Goal: Task Accomplishment & Management: Manage account settings

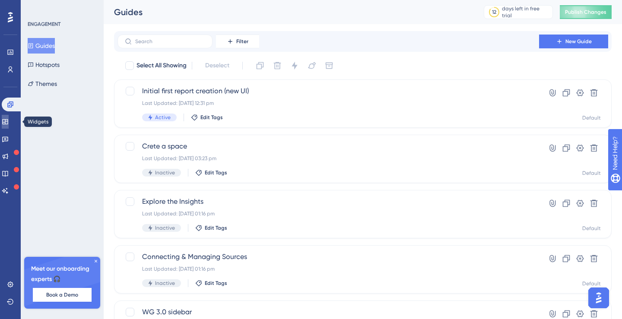
click at [9, 120] on link at bounding box center [5, 122] width 7 height 14
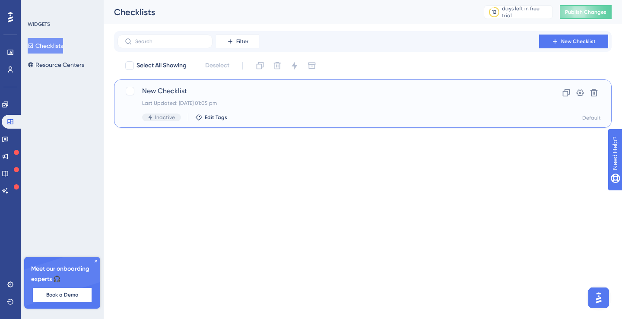
click at [162, 93] on span "New Checklist" at bounding box center [328, 91] width 373 height 10
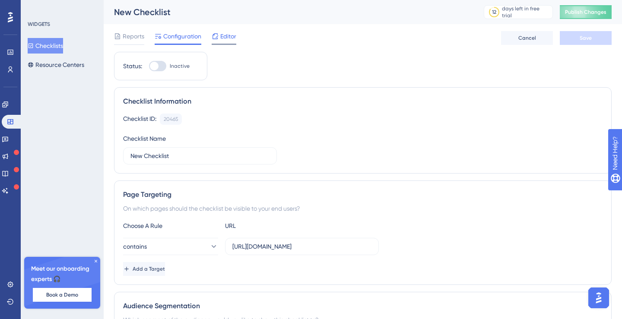
click at [230, 37] on span "Editor" at bounding box center [228, 36] width 16 height 10
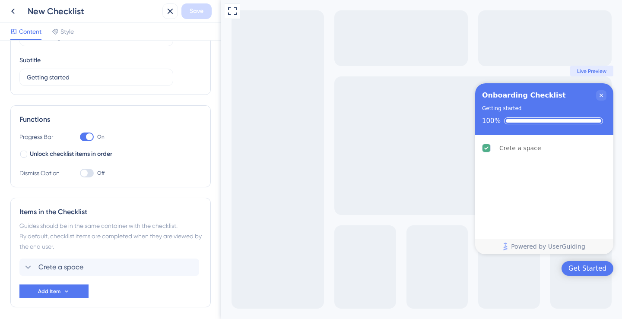
scroll to position [96, 0]
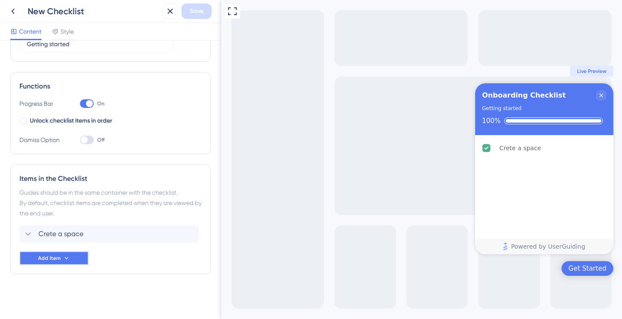
click at [66, 258] on icon at bounding box center [66, 258] width 7 height 7
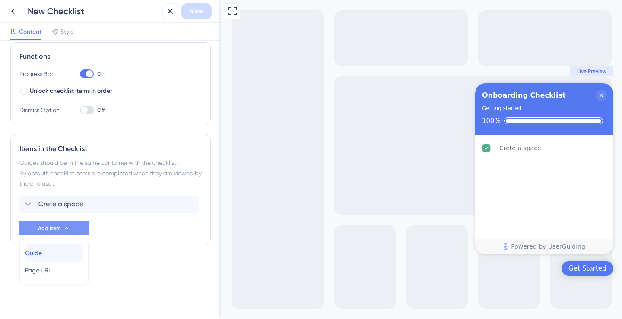
click at [64, 254] on div "Guide Guide" at bounding box center [54, 253] width 58 height 17
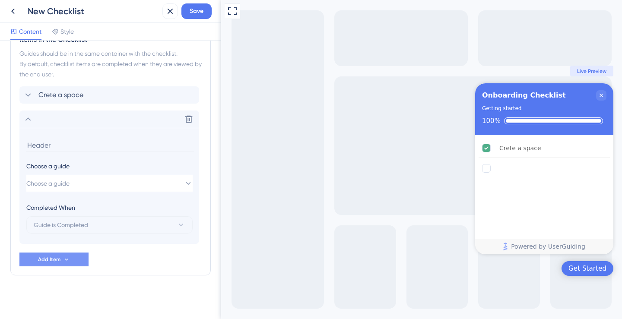
scroll to position [236, 0]
click at [93, 181] on button "Choose a guide" at bounding box center [109, 182] width 166 height 17
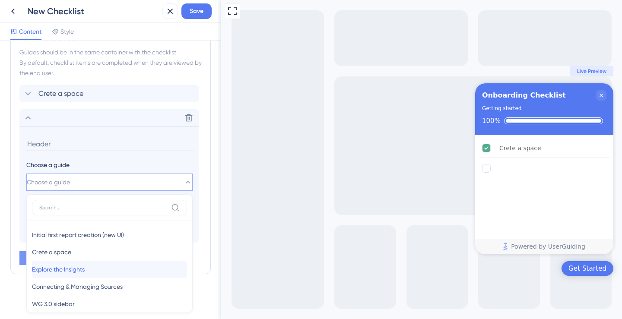
click at [111, 274] on div "Explore the Insights Explore the Insights" at bounding box center [109, 269] width 155 height 17
type input "Explore the Insights"
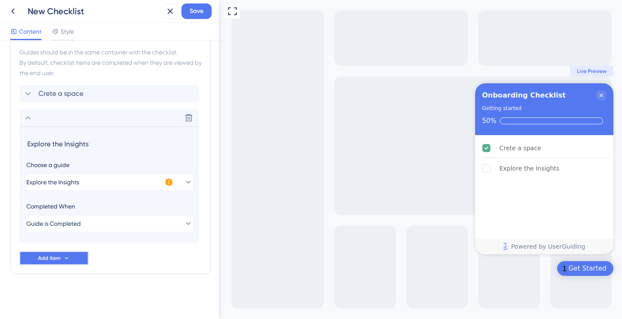
click at [75, 258] on button "Add Item" at bounding box center [53, 259] width 69 height 14
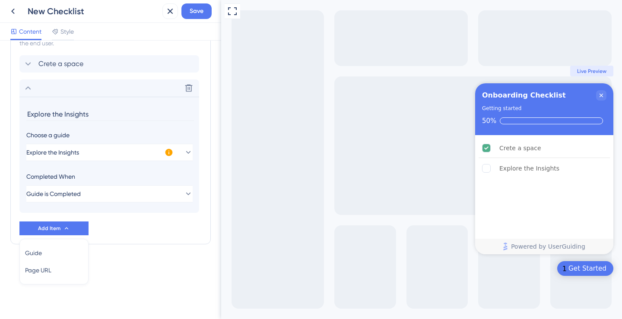
click at [88, 210] on section "Explore the Insights Choose a guide Explore the Insights Completed When Guide i…" at bounding box center [109, 155] width 180 height 116
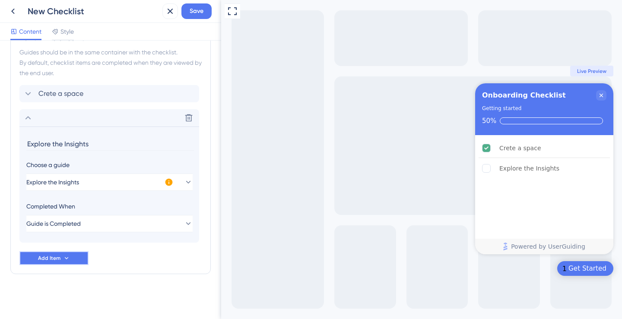
click at [59, 262] on button "Add Item" at bounding box center [53, 259] width 69 height 14
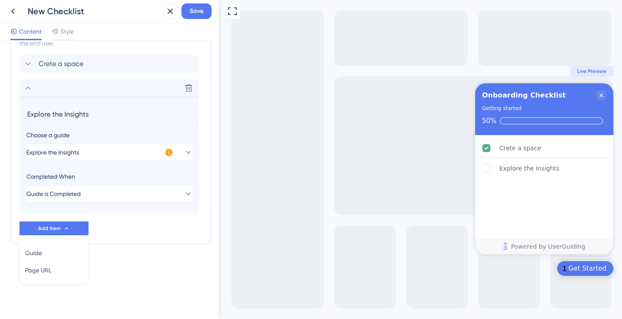
click at [132, 228] on div "Crete a space Delete Explore the Insights Choose a guide Explore the Insights C…" at bounding box center [110, 145] width 182 height 180
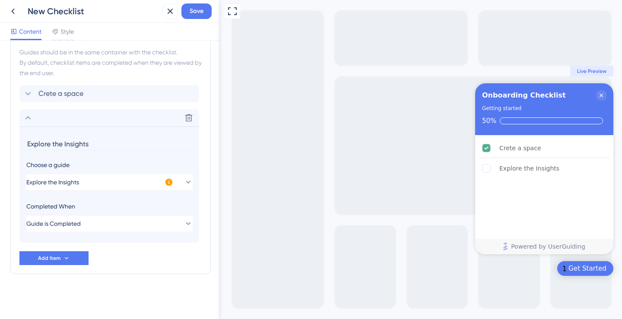
scroll to position [236, 0]
click at [28, 115] on icon at bounding box center [28, 118] width 10 height 10
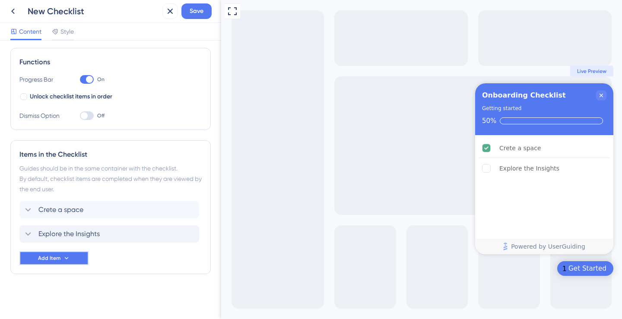
click at [57, 255] on span "Add Item" at bounding box center [49, 258] width 22 height 7
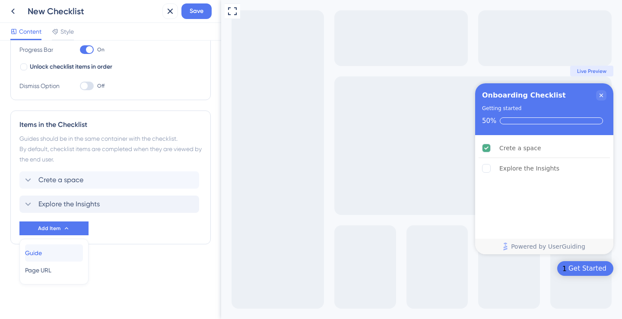
click at [65, 254] on div "Guide Guide" at bounding box center [54, 253] width 58 height 17
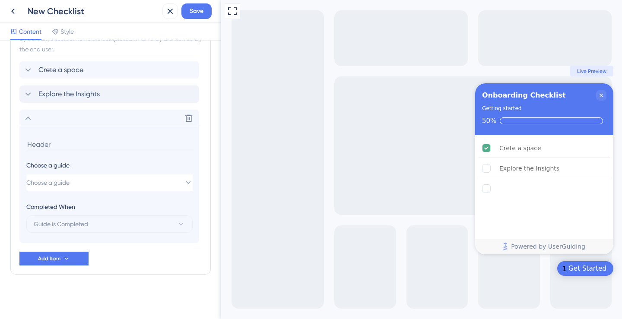
scroll to position [260, 0]
click at [95, 184] on button "Choose a guide" at bounding box center [109, 182] width 166 height 17
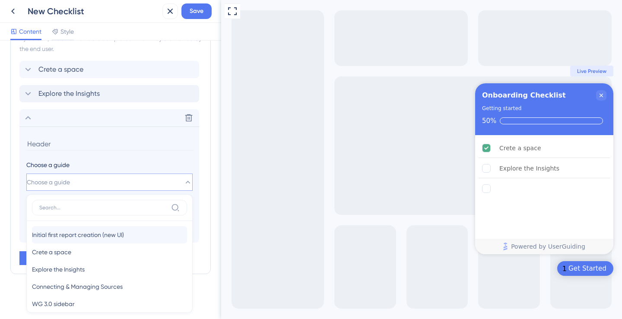
scroll to position [10, 0]
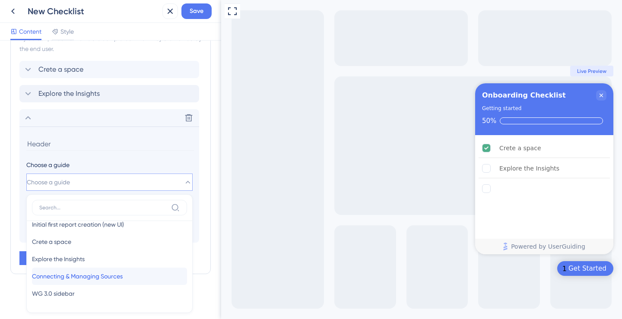
click at [95, 279] on span "Connecting & Managing Sources" at bounding box center [77, 276] width 91 height 10
type input "Connecting & Managing Sources"
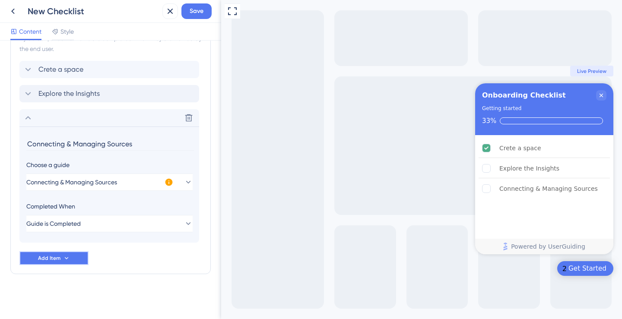
click at [66, 261] on icon at bounding box center [66, 258] width 7 height 7
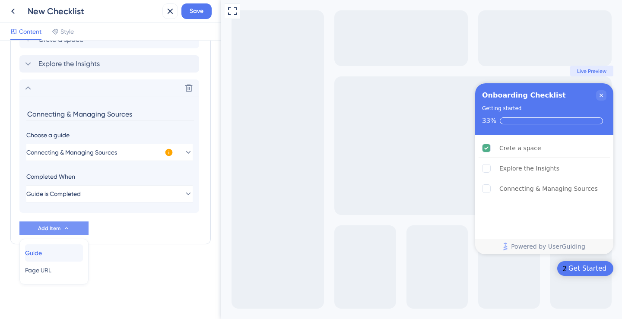
click at [67, 247] on div "Guide Guide" at bounding box center [54, 253] width 58 height 17
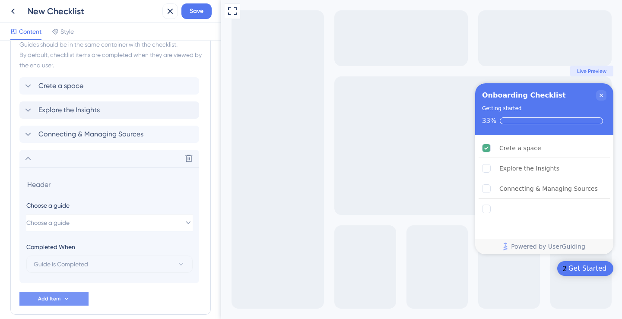
scroll to position [245, 0]
click at [127, 228] on button "Choose a guide" at bounding box center [109, 221] width 166 height 17
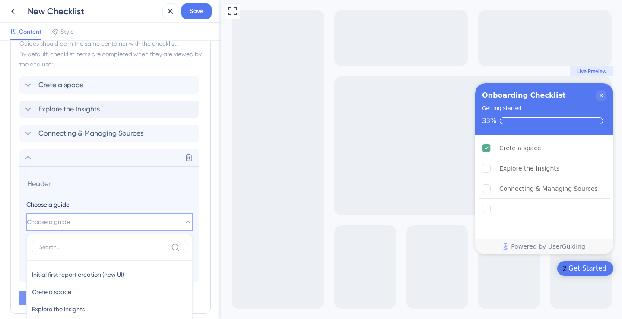
scroll to position [284, 0]
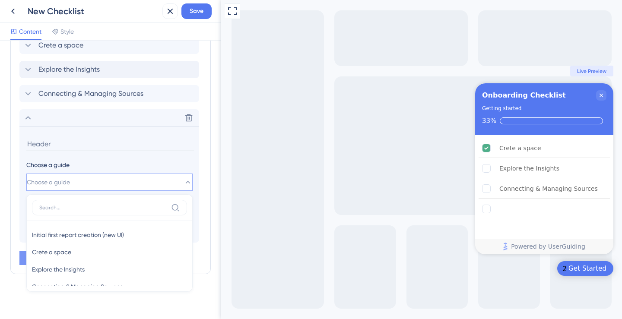
click at [131, 107] on div "Crete a space Explore the Insights Connecting & Managing Sources Delete Choose …" at bounding box center [110, 140] width 182 height 206
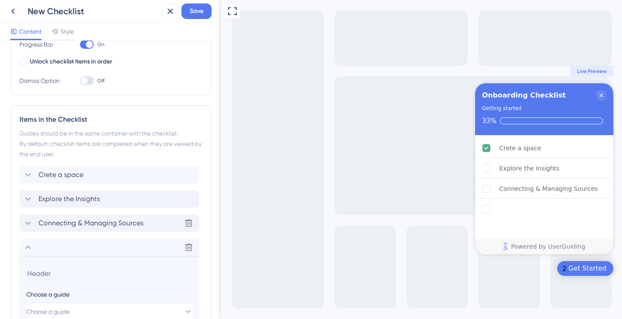
scroll to position [0, 0]
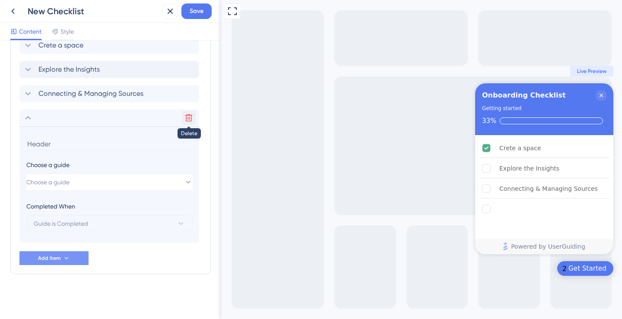
click at [188, 116] on icon at bounding box center [189, 118] width 9 height 9
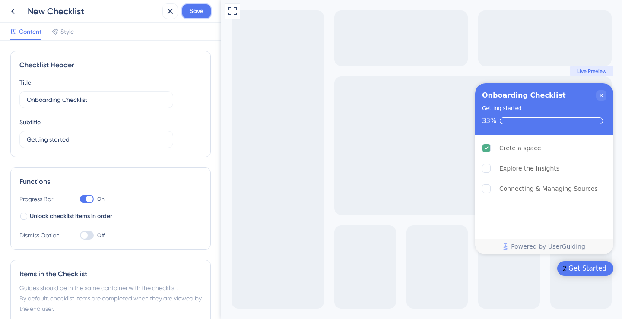
click at [204, 13] on button "Save" at bounding box center [196, 11] width 30 height 16
click at [17, 14] on icon at bounding box center [13, 11] width 10 height 10
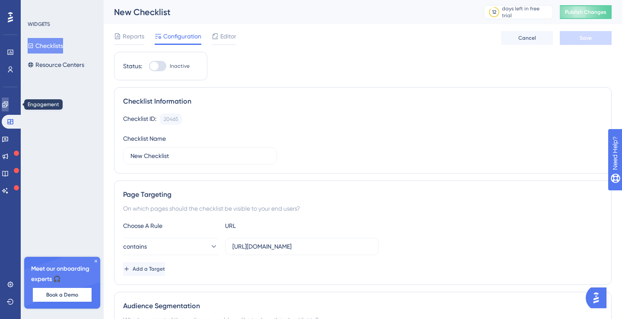
click at [9, 108] on link at bounding box center [5, 105] width 7 height 14
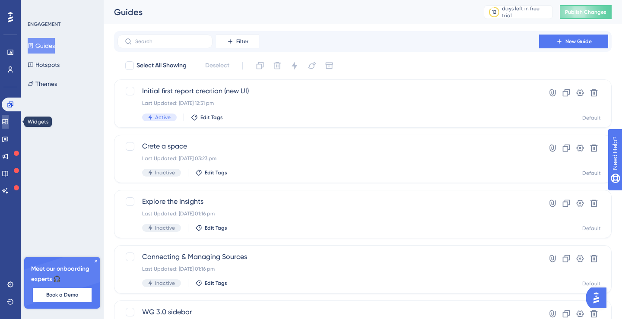
click at [9, 126] on link at bounding box center [5, 122] width 7 height 14
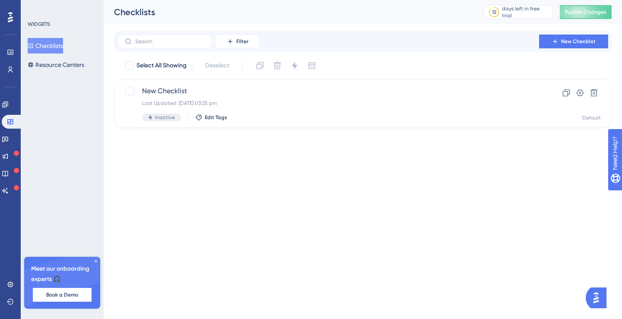
click at [11, 114] on div "Engagement Widgets Feedback Product Updates Knowledge Base AI Assistant" at bounding box center [10, 148] width 17 height 100
click at [9, 110] on link at bounding box center [5, 105] width 7 height 14
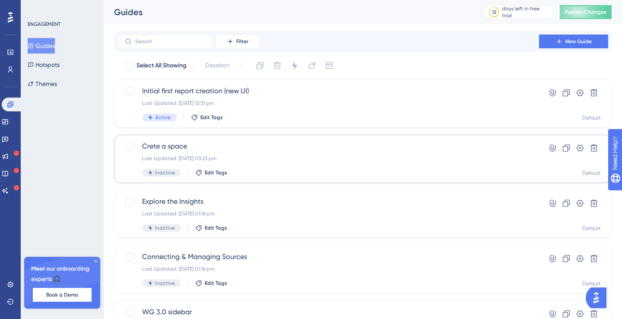
scroll to position [57, 0]
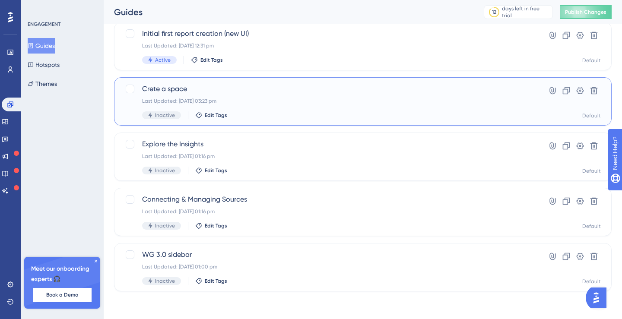
click at [226, 90] on span "Crete a space" at bounding box center [328, 89] width 373 height 10
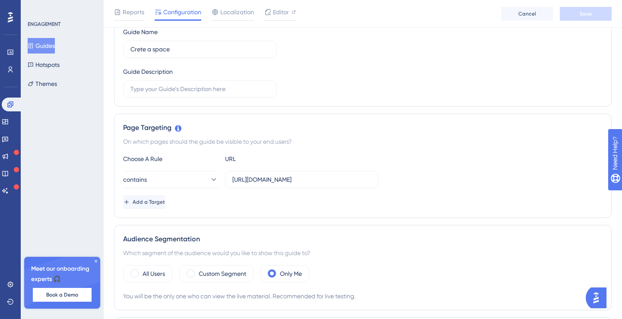
scroll to position [121, 0]
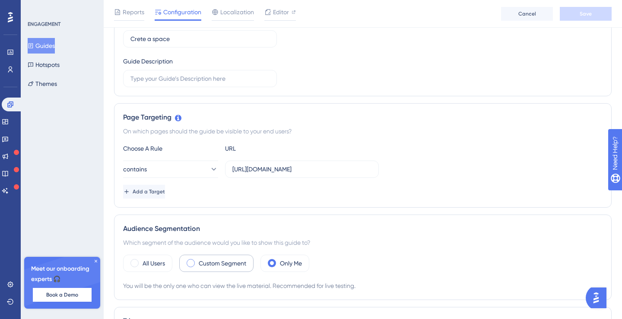
click at [200, 261] on label "Custom Segment" at bounding box center [223, 263] width 48 height 10
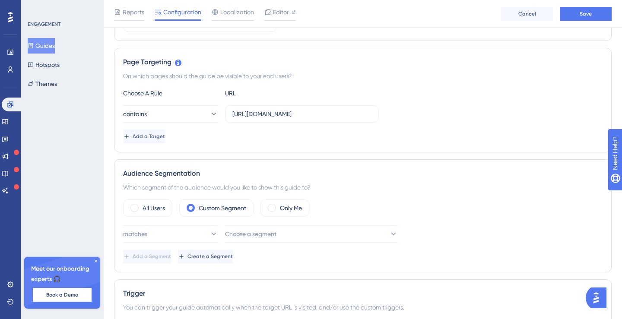
scroll to position [191, 0]
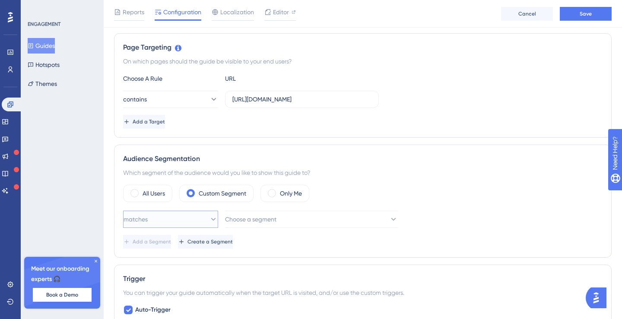
click at [213, 221] on button "matches" at bounding box center [170, 219] width 95 height 17
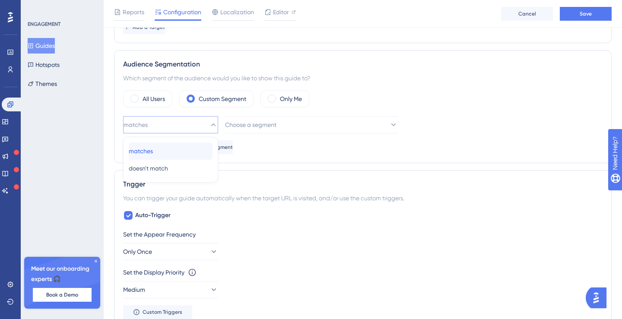
click at [193, 157] on div "matches matches" at bounding box center [171, 151] width 84 height 17
click at [245, 127] on span "Choose a segment" at bounding box center [251, 125] width 51 height 10
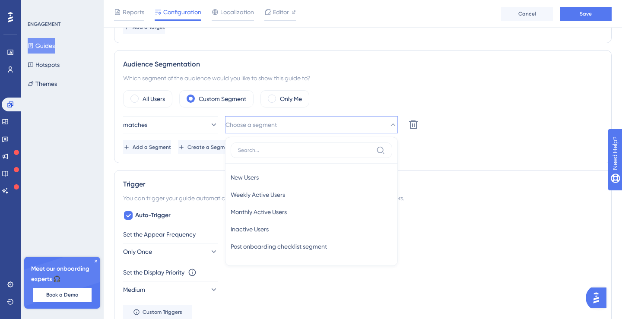
scroll to position [327, 0]
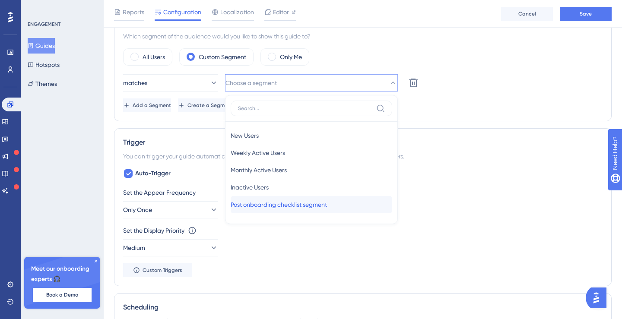
click at [290, 205] on span "Post onboarding checklist segment" at bounding box center [279, 205] width 96 height 10
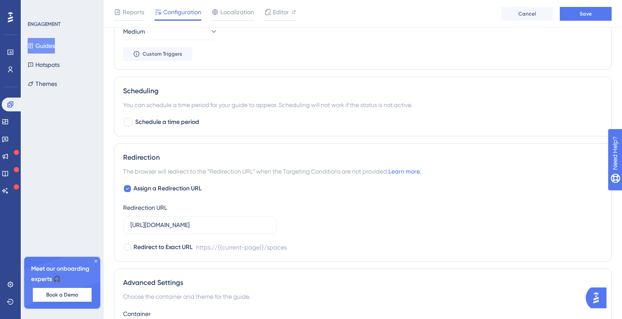
scroll to position [648, 0]
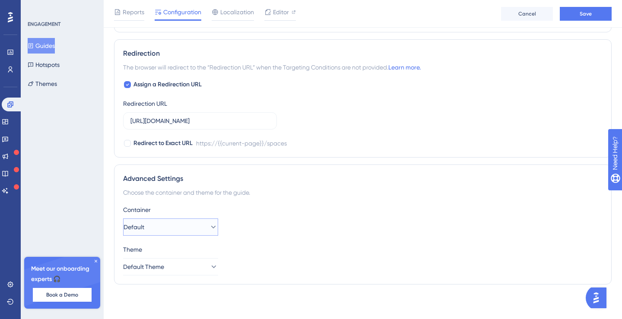
click at [180, 234] on button "Default" at bounding box center [170, 227] width 95 height 17
click at [220, 207] on div "Container" at bounding box center [363, 210] width 480 height 10
click at [186, 267] on button "Default Theme" at bounding box center [170, 266] width 95 height 17
click at [248, 249] on div "Theme" at bounding box center [363, 250] width 480 height 10
click at [574, 14] on button "Save" at bounding box center [586, 14] width 52 height 14
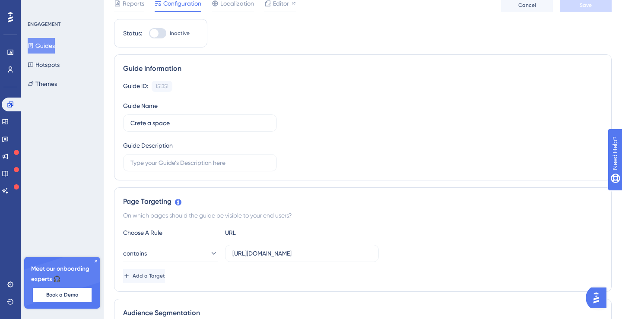
scroll to position [0, 0]
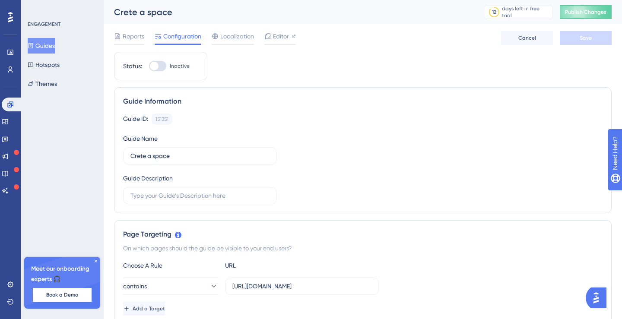
click at [156, 66] on div at bounding box center [154, 66] width 9 height 9
click at [149, 66] on input "Inactive" at bounding box center [149, 66] width 0 height 0
checkbox input "true"
click at [566, 36] on button "Save" at bounding box center [586, 38] width 52 height 14
click at [9, 121] on icon at bounding box center [5, 121] width 7 height 7
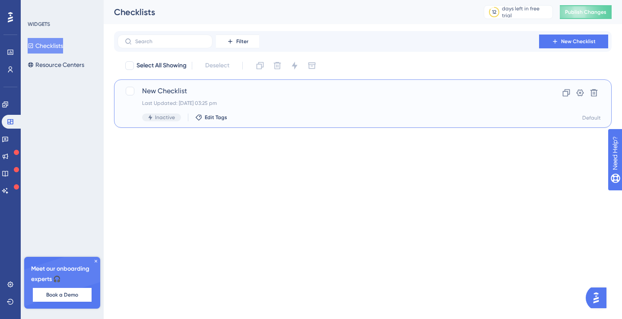
click at [181, 92] on span "New Checklist" at bounding box center [328, 91] width 373 height 10
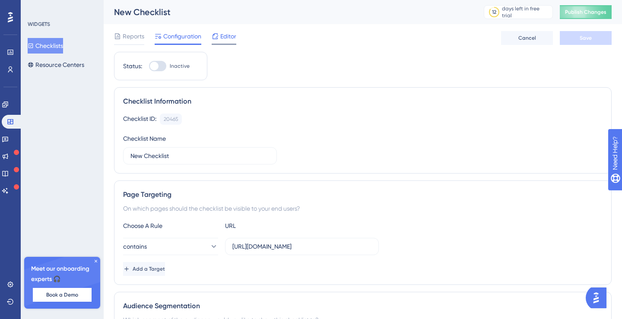
click at [215, 38] on icon at bounding box center [215, 36] width 7 height 7
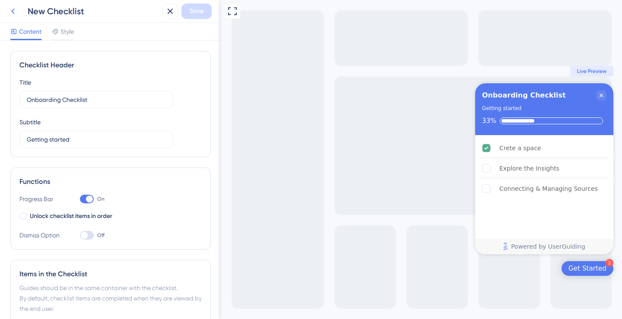
click at [16, 12] on icon at bounding box center [13, 11] width 10 height 10
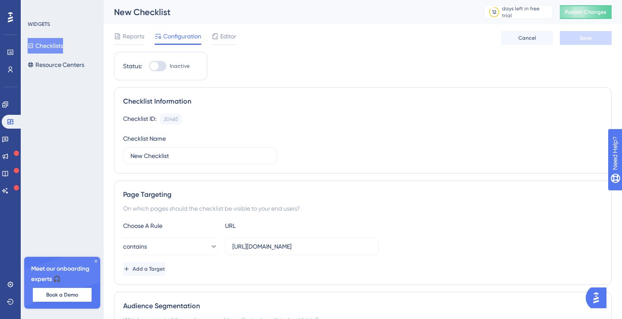
click at [159, 65] on div at bounding box center [157, 66] width 17 height 10
click at [149, 66] on input "Inactive" at bounding box center [149, 66] width 0 height 0
checkbox input "true"
click at [594, 40] on button "Save" at bounding box center [586, 38] width 52 height 14
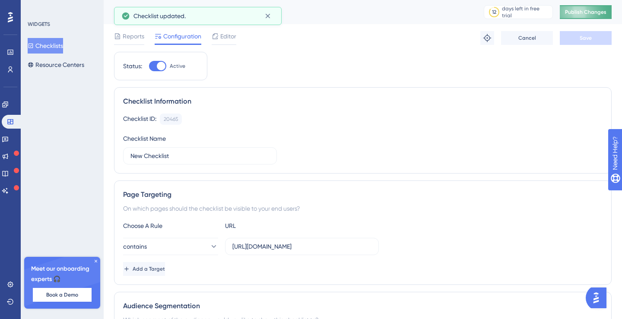
click at [584, 15] on span "Publish Changes" at bounding box center [585, 12] width 41 height 7
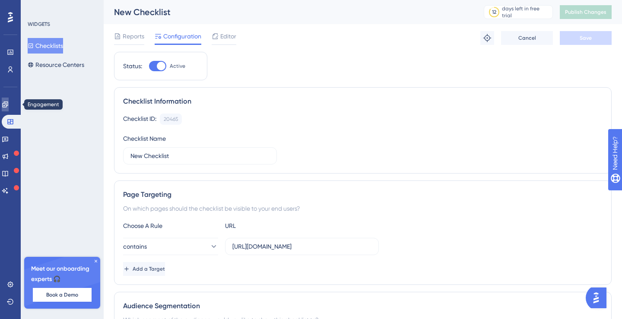
click at [9, 107] on link at bounding box center [5, 105] width 7 height 14
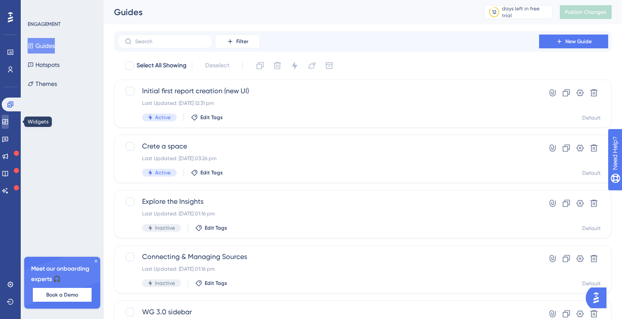
click at [9, 126] on link at bounding box center [5, 122] width 7 height 14
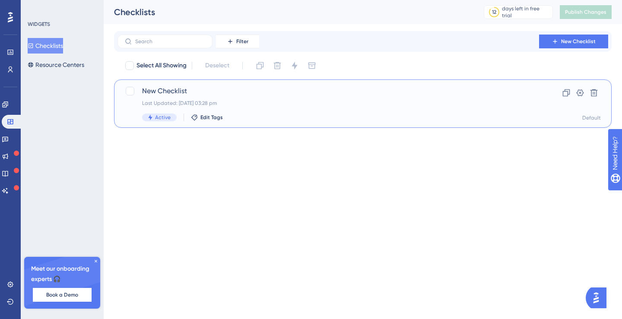
click at [169, 94] on span "New Checklist" at bounding box center [328, 91] width 373 height 10
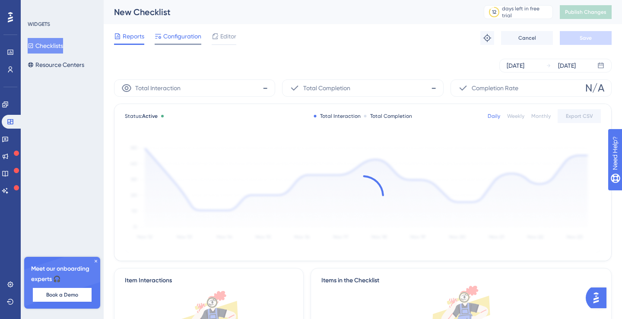
click at [188, 38] on span "Configuration" at bounding box center [182, 36] width 38 height 10
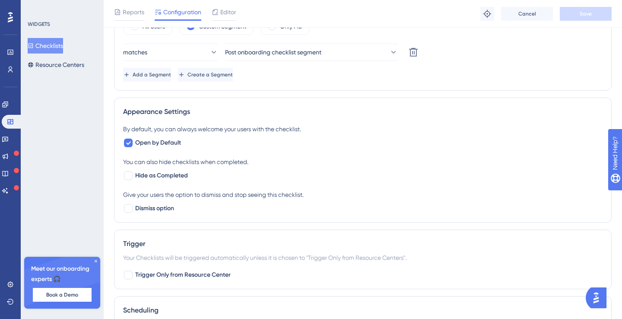
scroll to position [318, 0]
click at [94, 262] on icon at bounding box center [95, 261] width 5 height 5
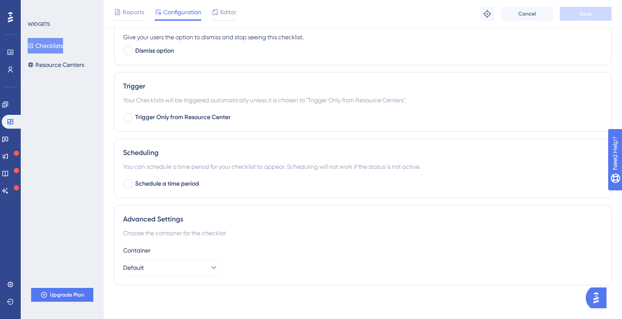
scroll to position [0, 0]
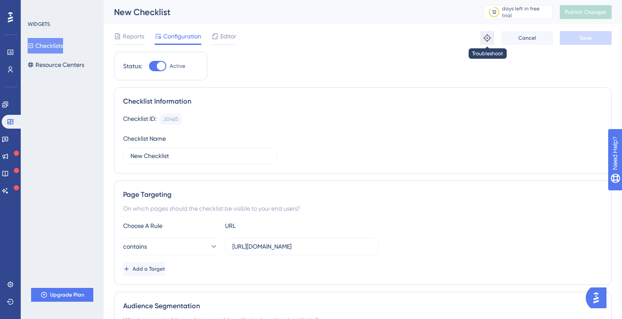
click at [482, 38] on button at bounding box center [488, 38] width 14 height 14
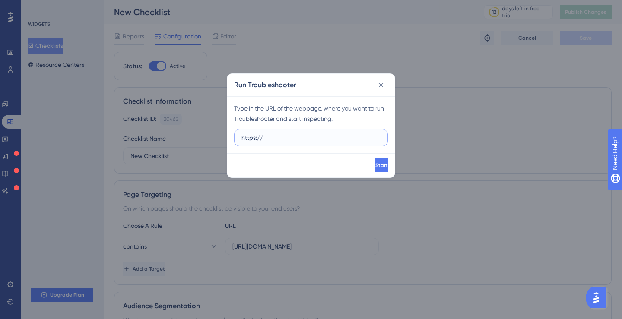
click at [326, 139] on input "https://" at bounding box center [311, 138] width 139 height 10
click at [337, 139] on input "https://" at bounding box center [311, 138] width 139 height 10
paste input "[URL][DOMAIN_NAME]"
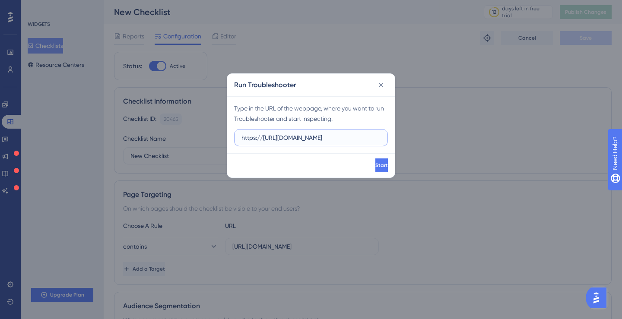
drag, startPoint x: 263, startPoint y: 138, endPoint x: 222, endPoint y: 138, distance: 41.5
click at [223, 138] on div "Run Troubleshooter Type in the URL of the webpage, where you want to run Troubl…" at bounding box center [311, 159] width 622 height 319
type input "[URL][DOMAIN_NAME]"
click at [382, 84] on icon at bounding box center [381, 85] width 5 height 5
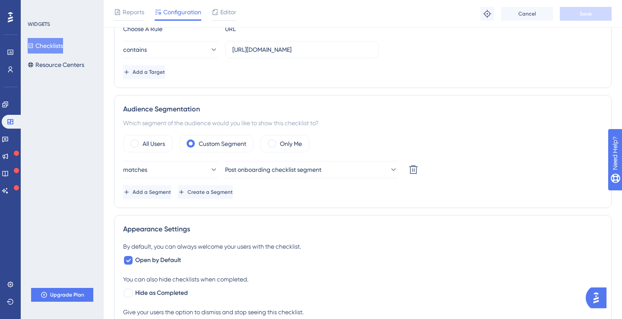
scroll to position [206, 0]
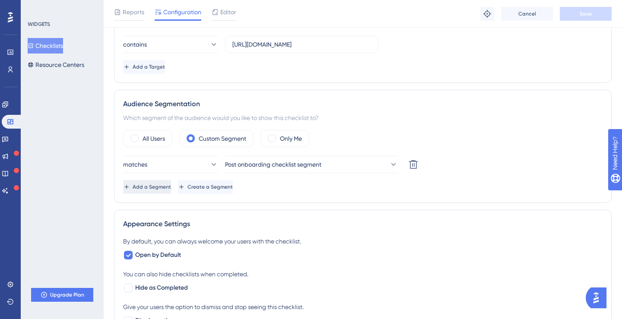
click at [171, 188] on button "Add a Segment" at bounding box center [147, 187] width 48 height 14
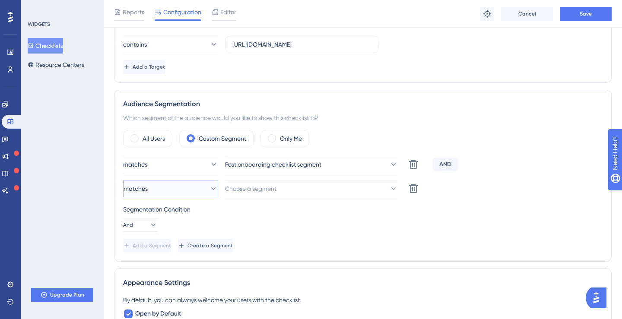
click at [209, 189] on icon at bounding box center [213, 189] width 9 height 9
click at [238, 190] on span "Choose a segment" at bounding box center [251, 189] width 51 height 10
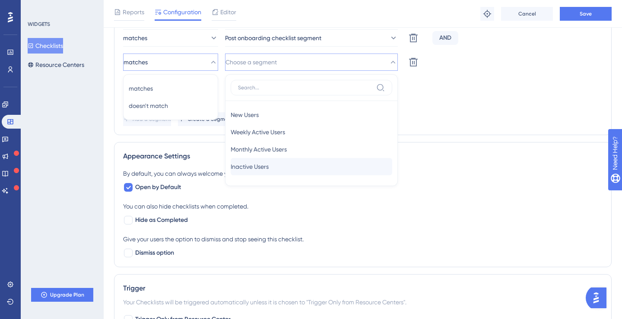
scroll to position [335, 0]
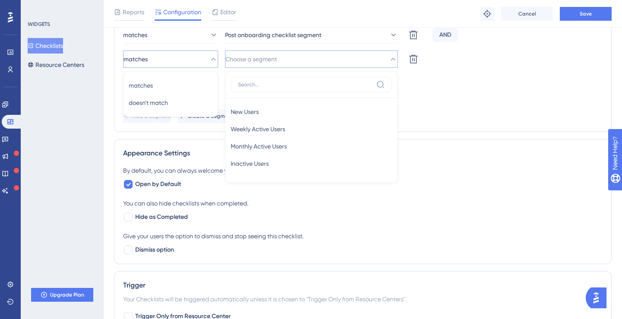
click at [199, 145] on div "Appearance Settings By default, you can always welcome your users with the chec…" at bounding box center [363, 201] width 498 height 125
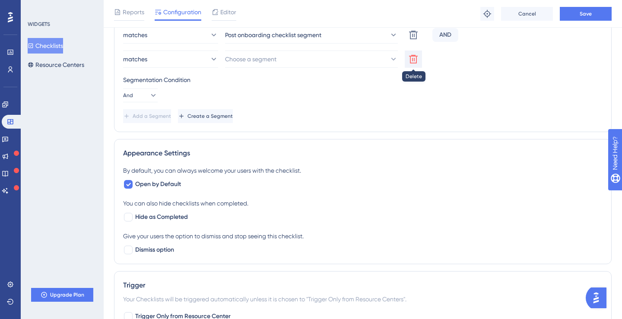
click at [415, 62] on icon at bounding box center [413, 59] width 10 height 10
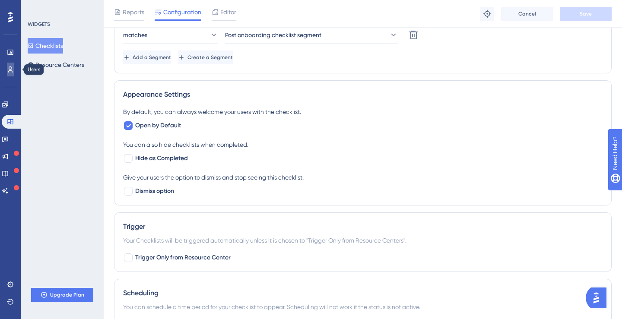
click at [12, 70] on icon at bounding box center [10, 69] width 7 height 7
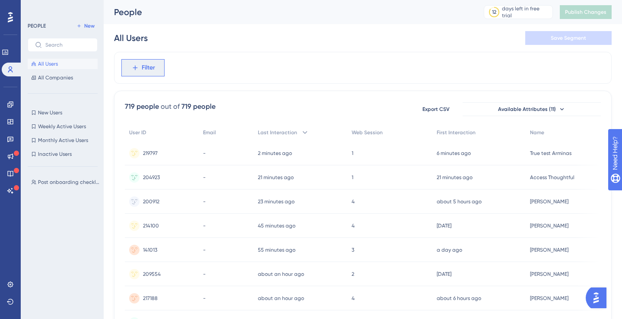
click at [140, 67] on button "Filter" at bounding box center [142, 67] width 43 height 17
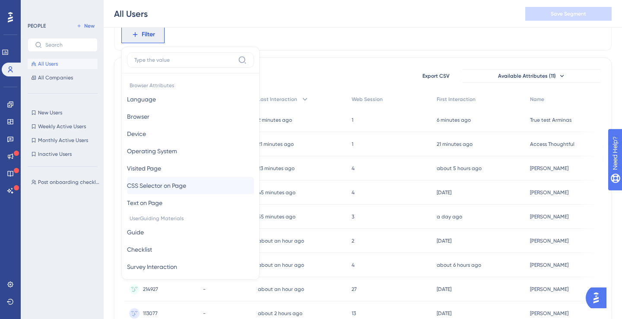
scroll to position [394, 0]
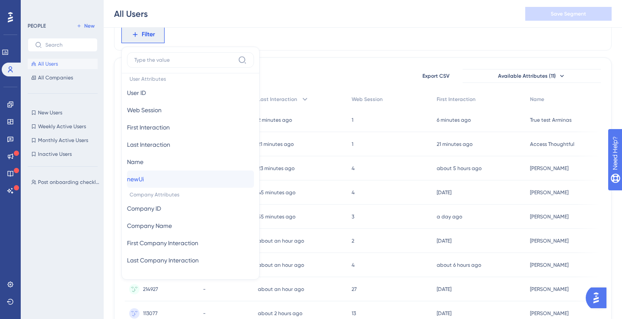
click at [189, 176] on button "newUi newUi" at bounding box center [190, 179] width 127 height 17
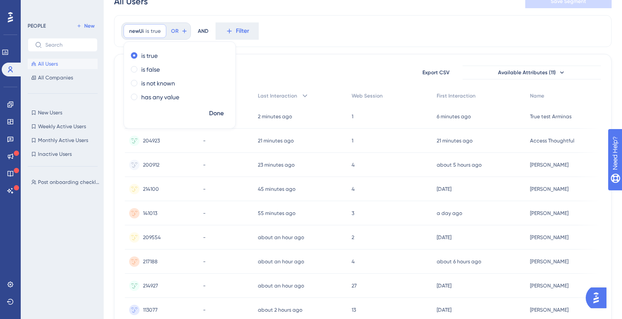
scroll to position [7, 0]
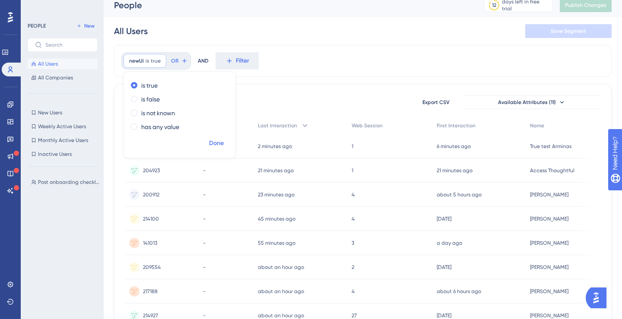
click at [211, 145] on span "Done" at bounding box center [216, 143] width 15 height 10
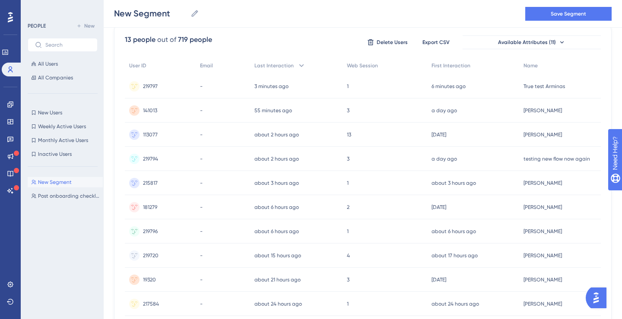
scroll to position [0, 0]
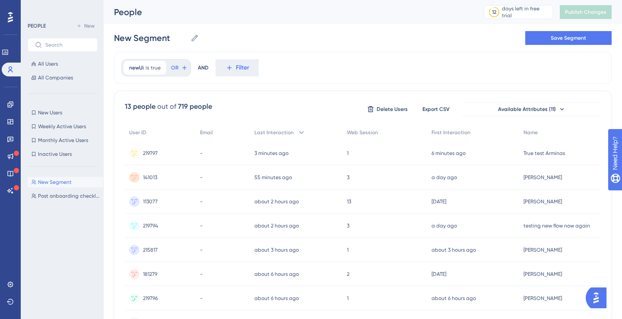
click at [232, 36] on div "New Segment New Segment Save Segment" at bounding box center [363, 38] width 498 height 28
click at [193, 41] on icon at bounding box center [195, 38] width 9 height 9
click at [187, 41] on input "New Segment" at bounding box center [150, 38] width 73 height 12
click at [193, 41] on icon at bounding box center [195, 38] width 9 height 9
click at [187, 41] on input "New Segment" at bounding box center [150, 38] width 73 height 12
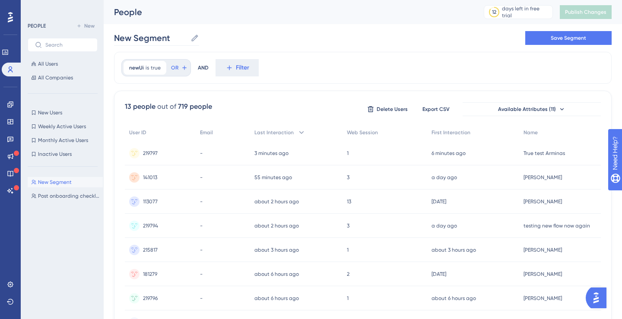
click at [193, 41] on icon at bounding box center [195, 38] width 9 height 9
click at [187, 41] on input "New Segment" at bounding box center [150, 38] width 73 height 12
click at [182, 38] on input "New Segment" at bounding box center [150, 38] width 73 height 12
click at [181, 38] on input "New Segment" at bounding box center [150, 38] width 73 height 12
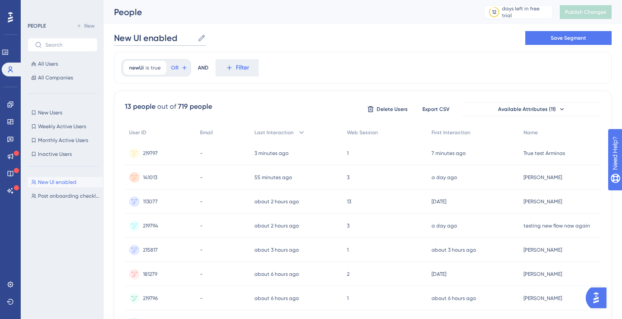
type input "New UI enabled"
click at [369, 38] on div "New UI enabled New UI enabled Save Segment" at bounding box center [363, 38] width 498 height 28
click at [552, 41] on span "Save Segment" at bounding box center [568, 38] width 35 height 7
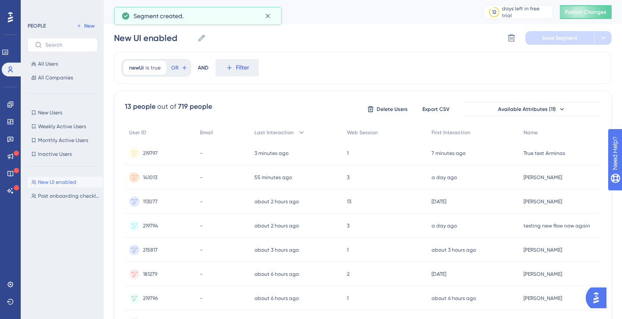
click at [8, 19] on icon at bounding box center [10, 17] width 5 height 10
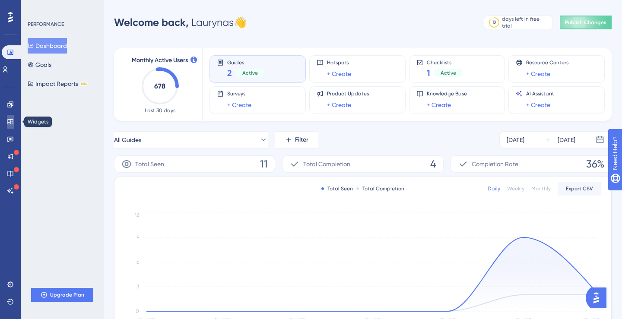
click at [10, 118] on link at bounding box center [10, 122] width 7 height 14
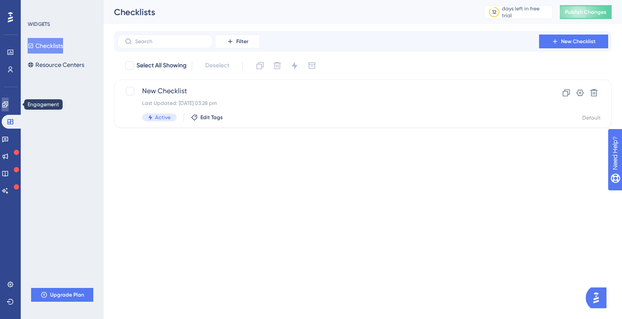
click at [9, 106] on icon at bounding box center [5, 104] width 7 height 7
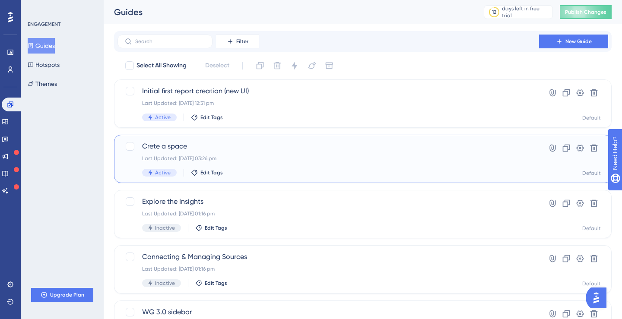
click at [190, 144] on span "Crete a space" at bounding box center [328, 146] width 373 height 10
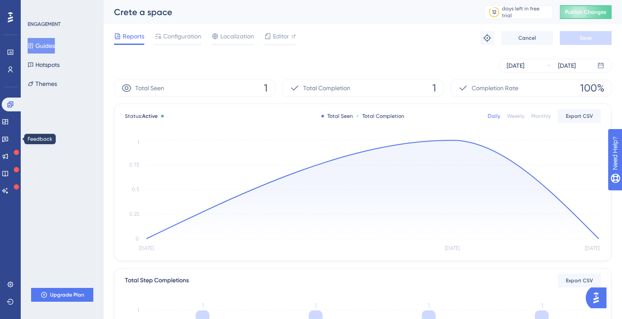
click at [52, 46] on button "Guides" at bounding box center [41, 46] width 27 height 16
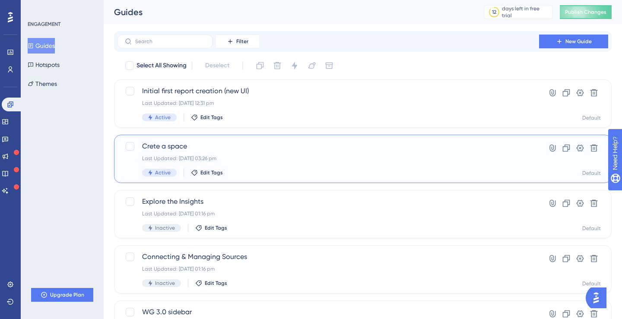
click at [252, 152] on div "Crete a space Last Updated: [DATE] 03:26 pm Active Edit Tags" at bounding box center [328, 158] width 373 height 35
